Goal: Task Accomplishment & Management: Manage account settings

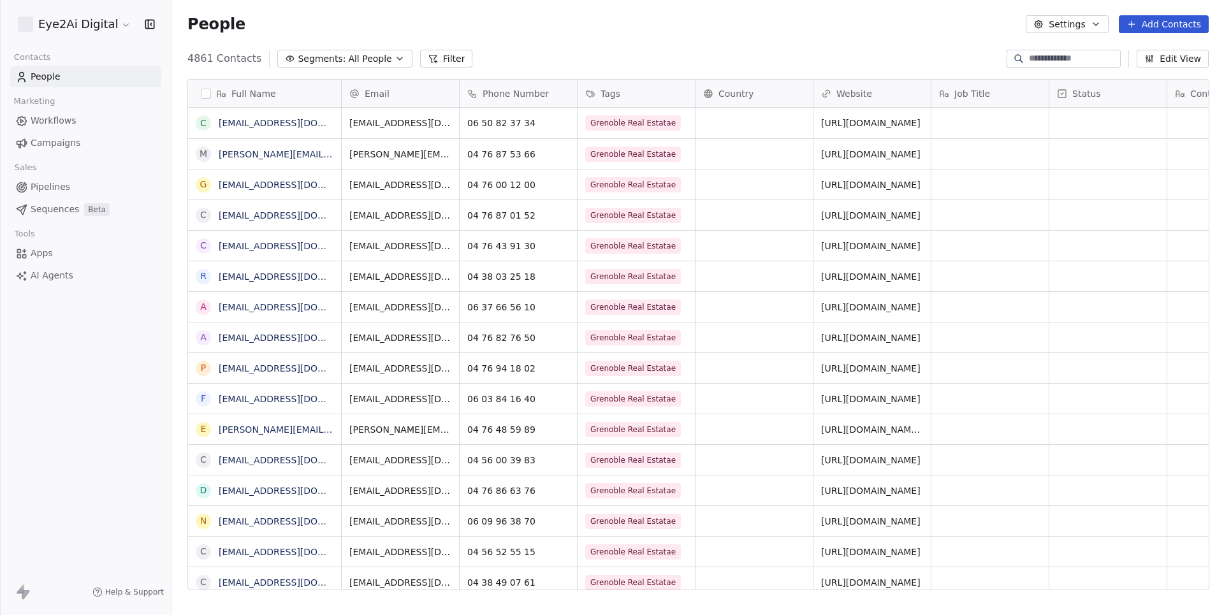
scroll to position [541, 1051]
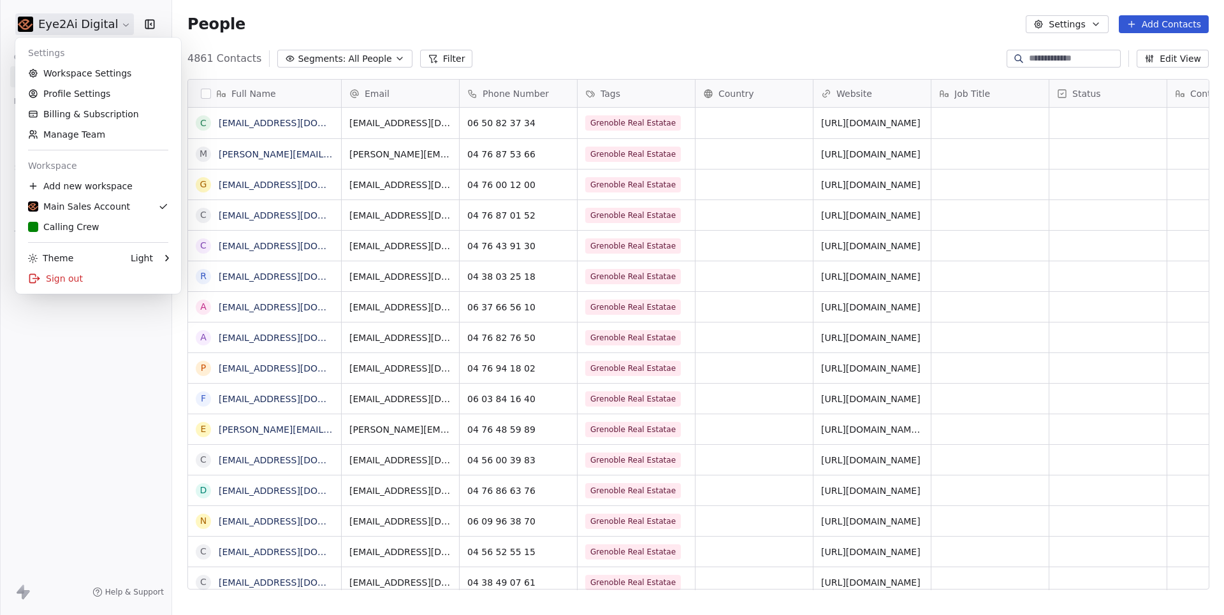
click at [78, 32] on html "Eye2Ai Digital Contacts People Marketing Workflows Campaigns Sales Pipelines Se…" at bounding box center [612, 307] width 1224 height 615
click at [90, 79] on link "Workspace Settings" at bounding box center [98, 73] width 156 height 20
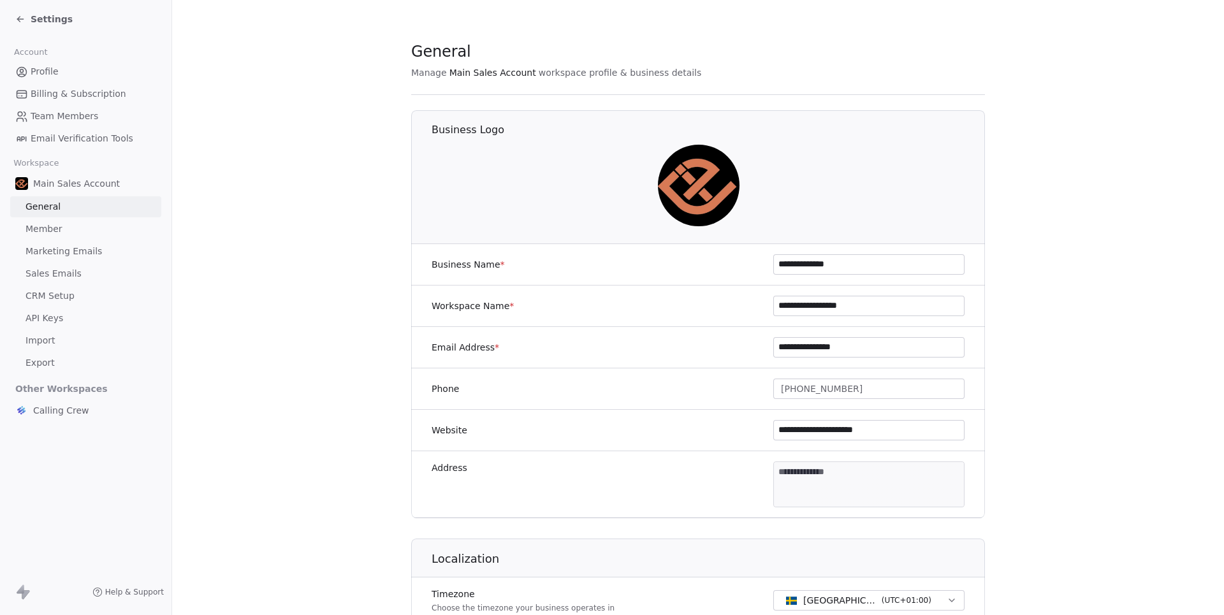
click at [49, 250] on span "Marketing Emails" at bounding box center [63, 251] width 76 height 13
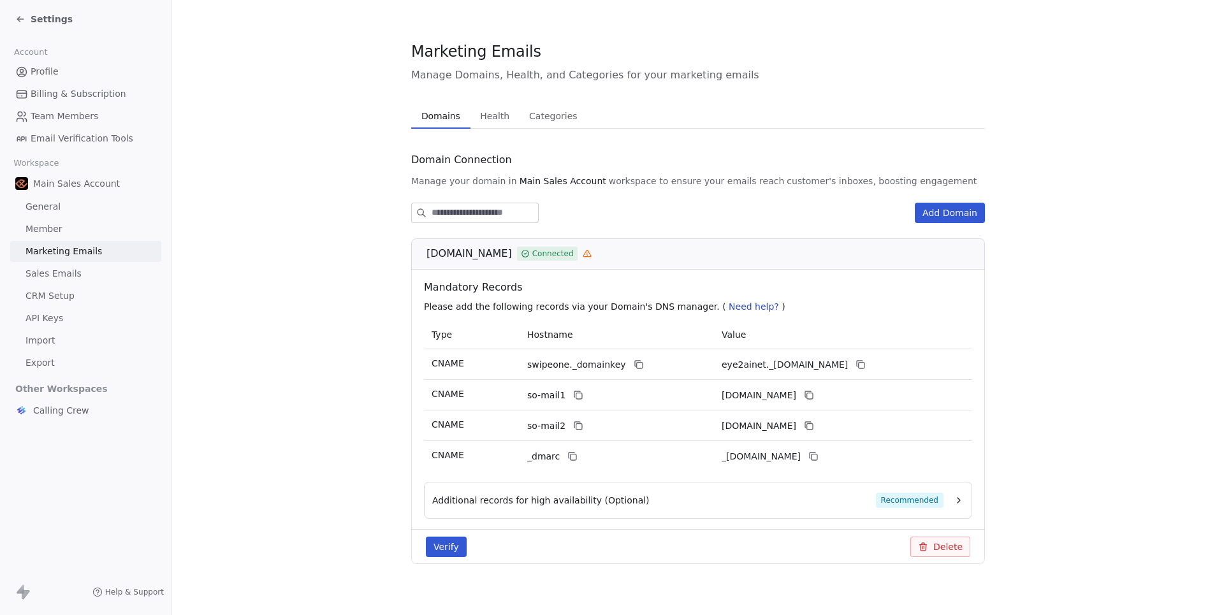
click at [50, 267] on span "Sales Emails" at bounding box center [53, 273] width 56 height 13
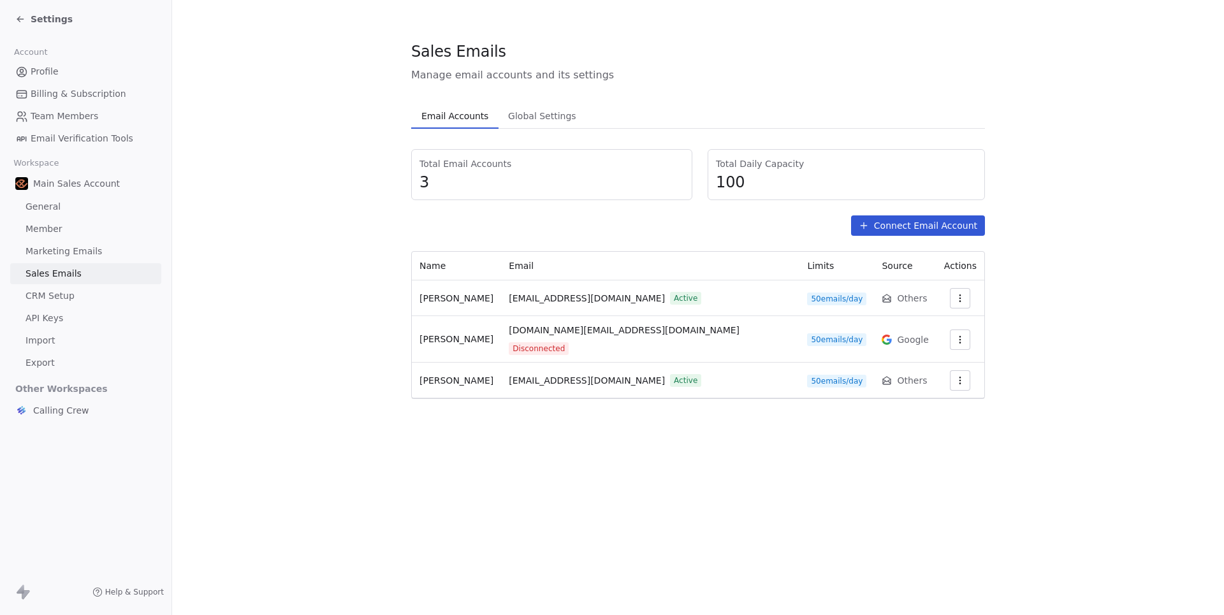
click at [49, 246] on span "Marketing Emails" at bounding box center [63, 251] width 76 height 13
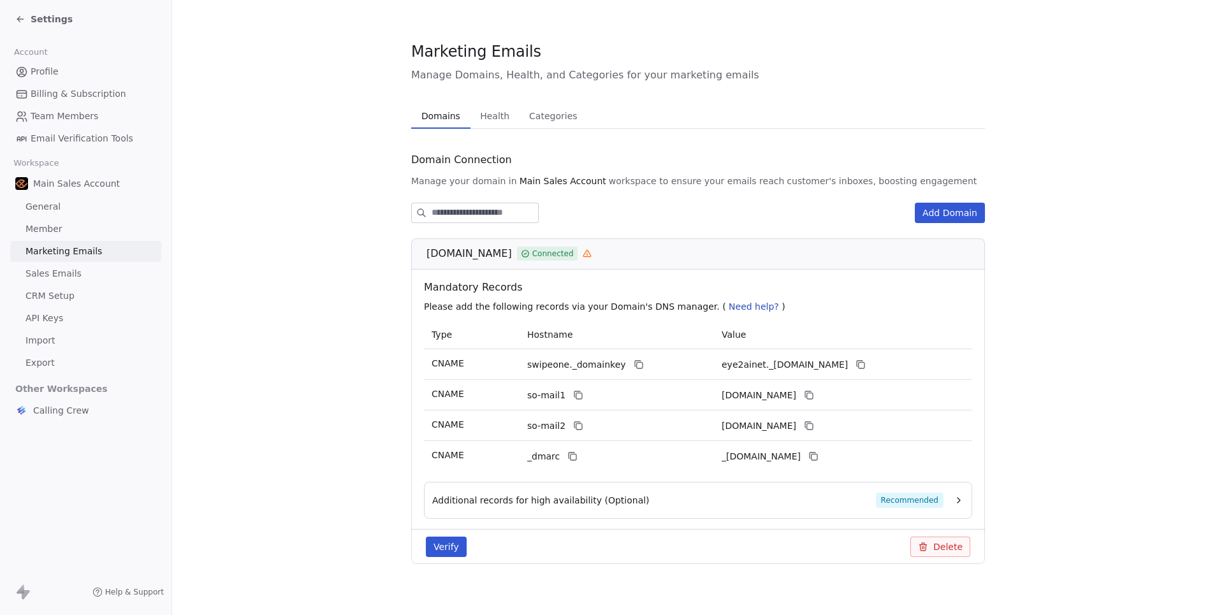
click at [957, 495] on icon "button" at bounding box center [959, 500] width 10 height 10
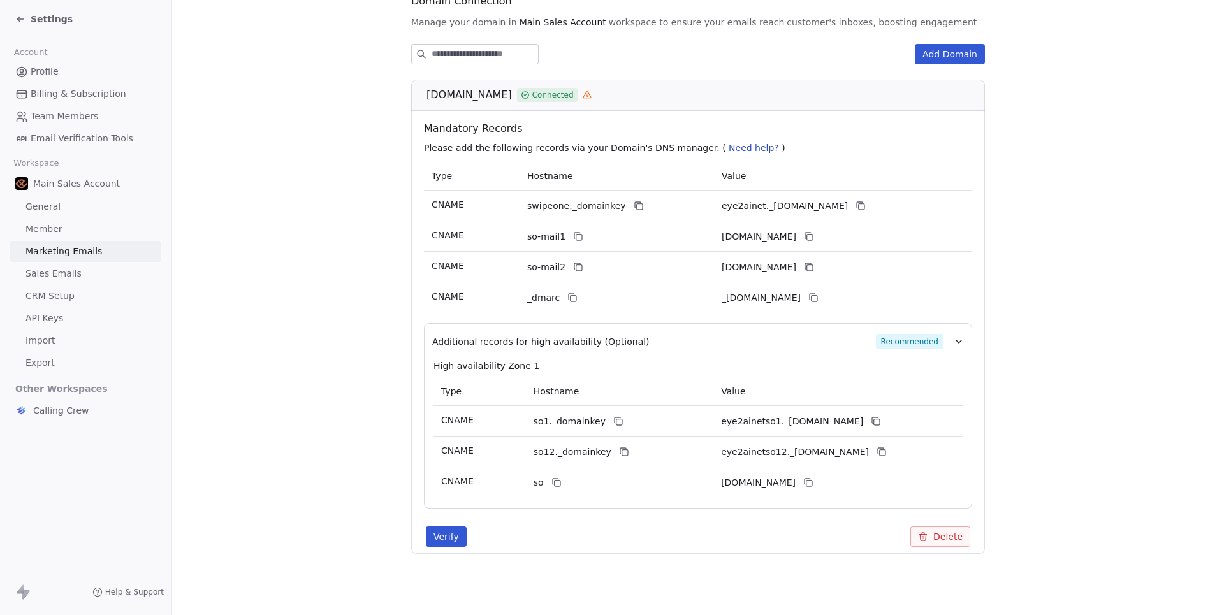
scroll to position [158, 0]
click at [454, 546] on button "Verify" at bounding box center [446, 537] width 41 height 20
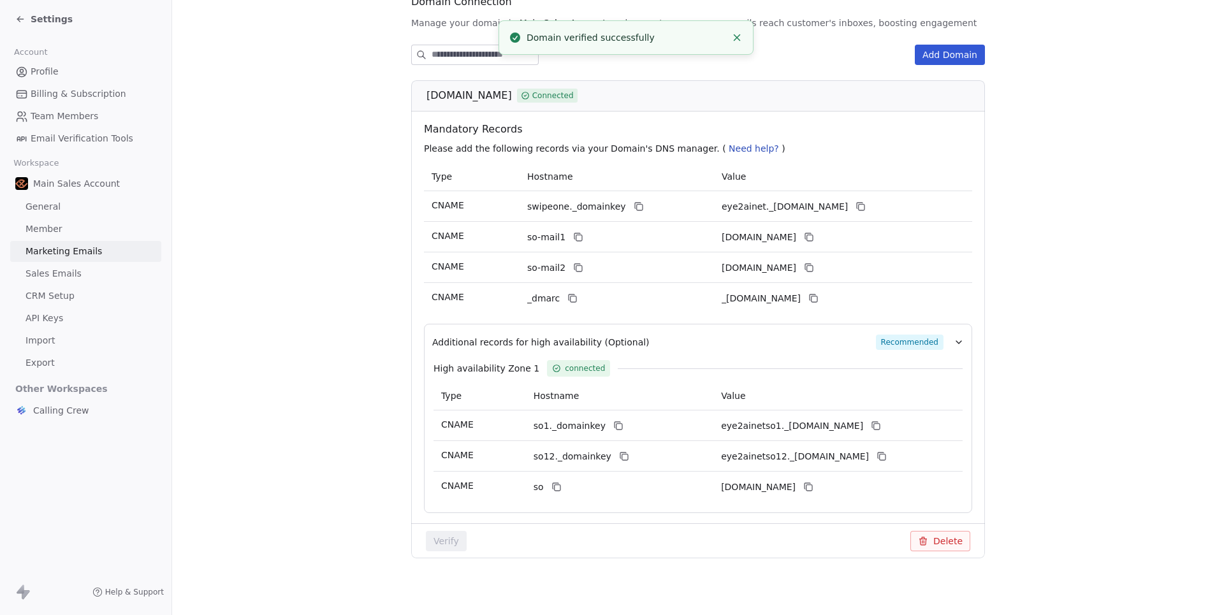
scroll to position [138, 0]
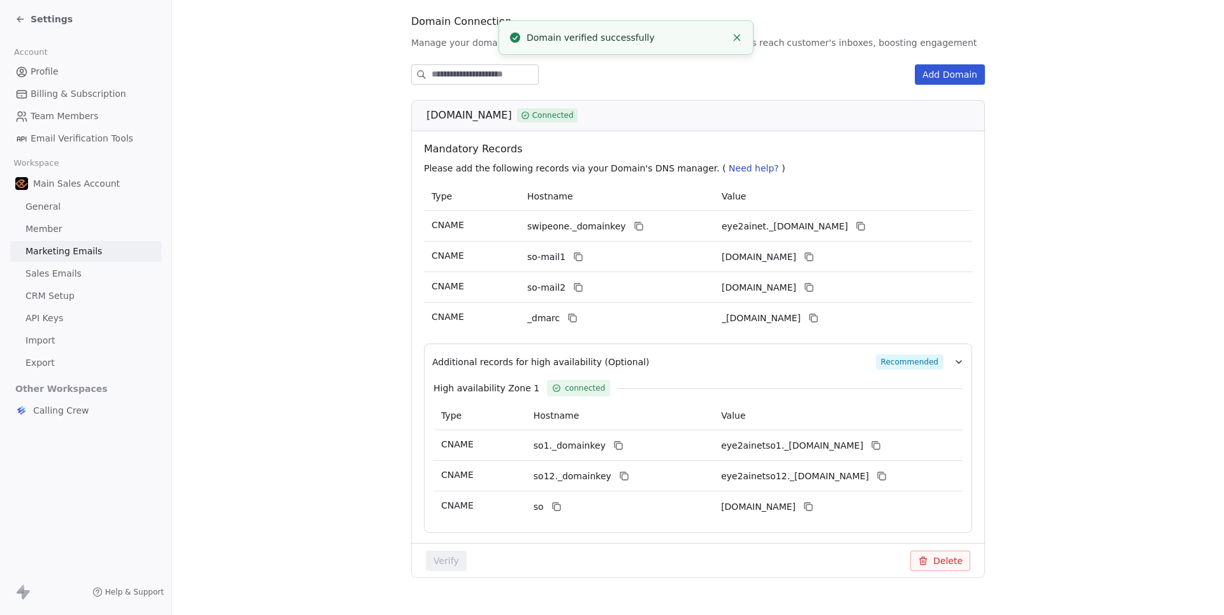
click at [75, 406] on span "Calling Crew" at bounding box center [61, 410] width 56 height 13
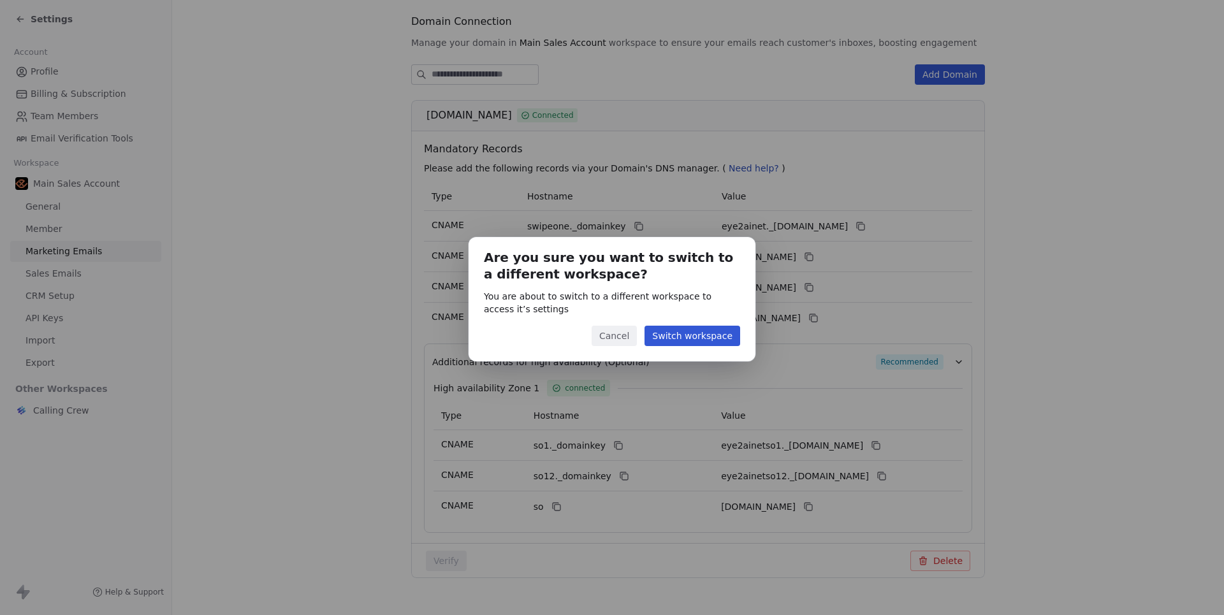
click at [712, 337] on button "Switch workspace" at bounding box center [692, 336] width 96 height 20
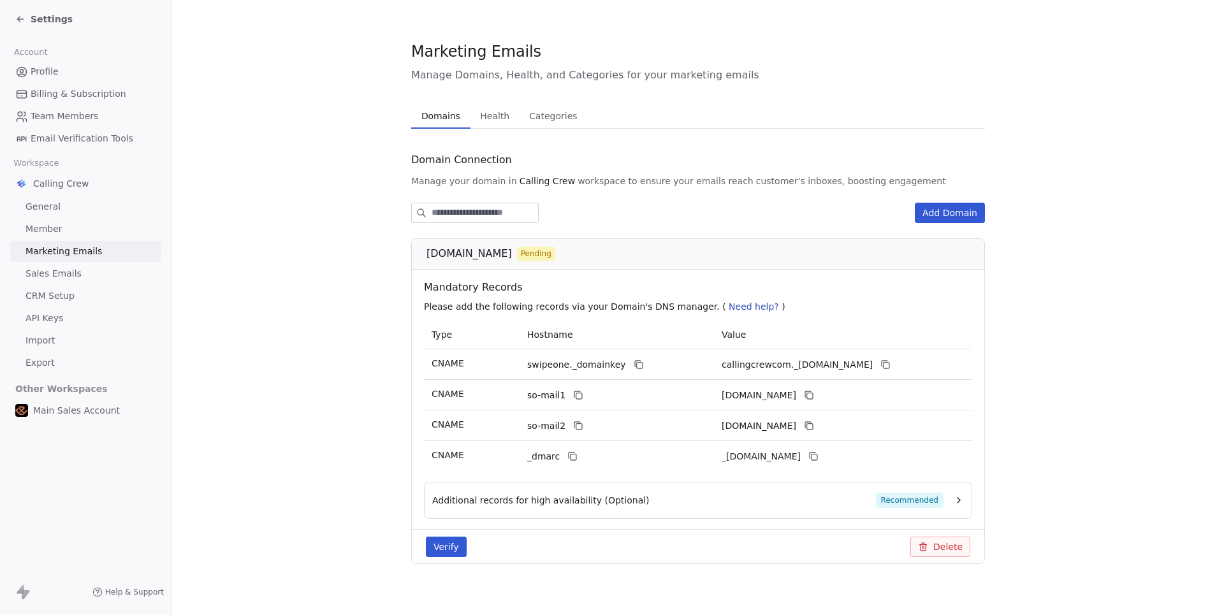
click at [458, 542] on button "Verify" at bounding box center [446, 547] width 41 height 20
click at [442, 549] on button "Verify" at bounding box center [446, 547] width 41 height 20
